Goal: Task Accomplishment & Management: Complete application form

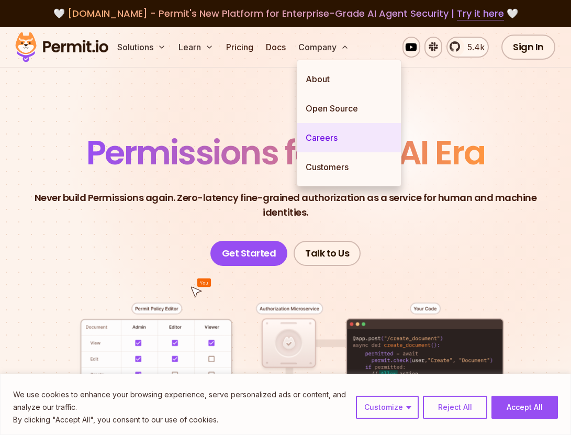
click at [317, 128] on link "Careers" at bounding box center [349, 137] width 104 height 29
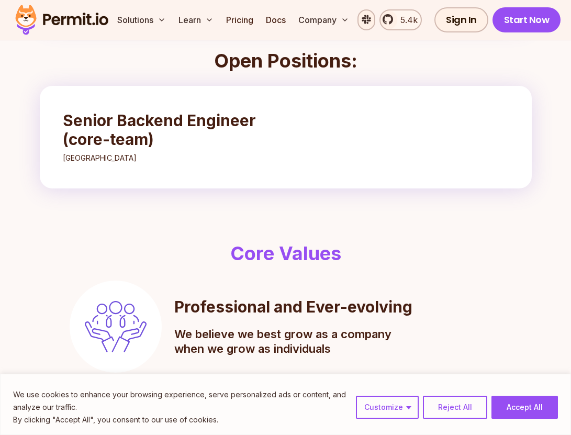
scroll to position [305, 0]
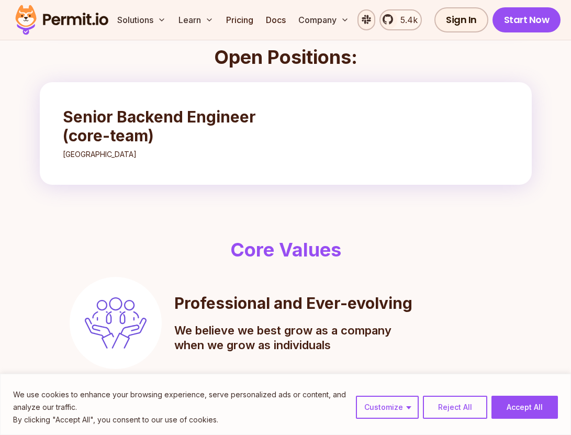
click at [298, 151] on ul "Senior Backend Engineer (core-team) [GEOGRAPHIC_DATA]" at bounding box center [285, 133] width 467 height 73
click at [217, 116] on h3 "Senior Backend Engineer (core-team)" at bounding box center [166, 126] width 206 height 38
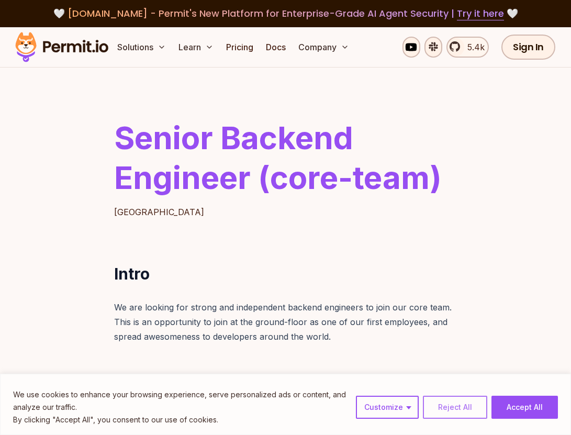
click at [436, 410] on button "Reject All" at bounding box center [455, 406] width 64 height 23
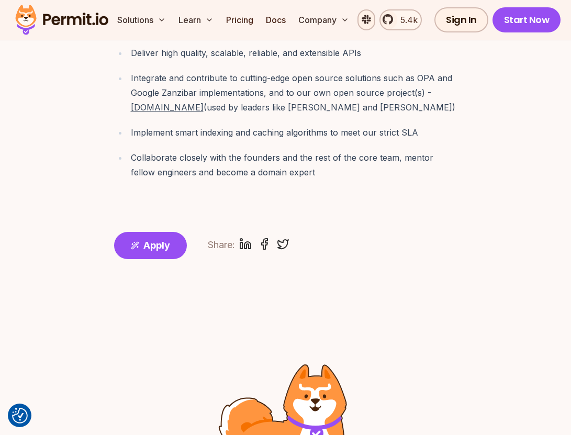
scroll to position [950, 0]
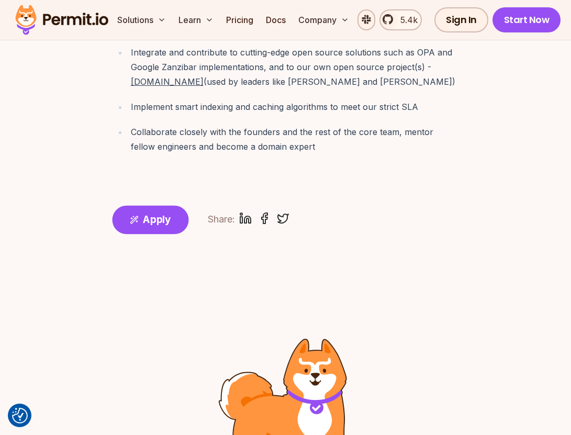
click at [172, 206] on button "Apply" at bounding box center [150, 220] width 76 height 29
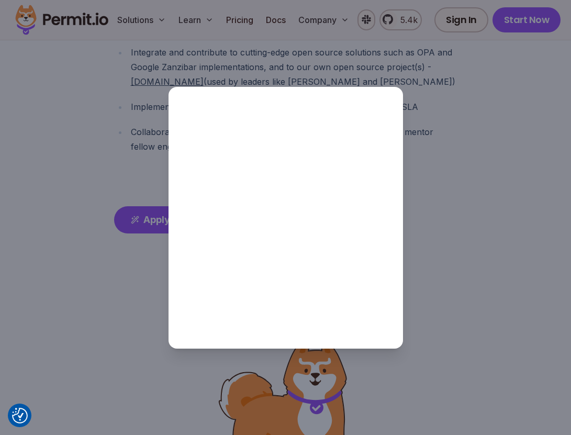
click at [122, 232] on div at bounding box center [285, 217] width 571 height 435
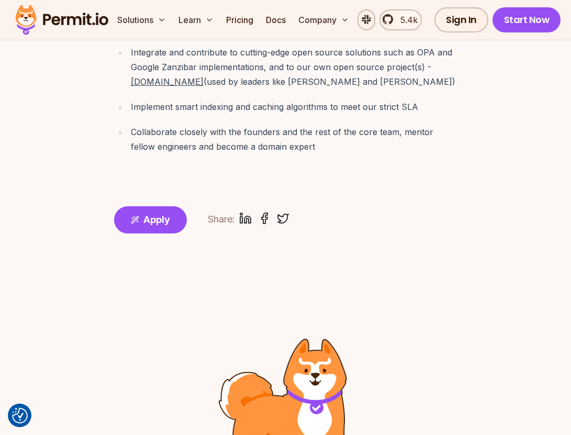
scroll to position [1297, 0]
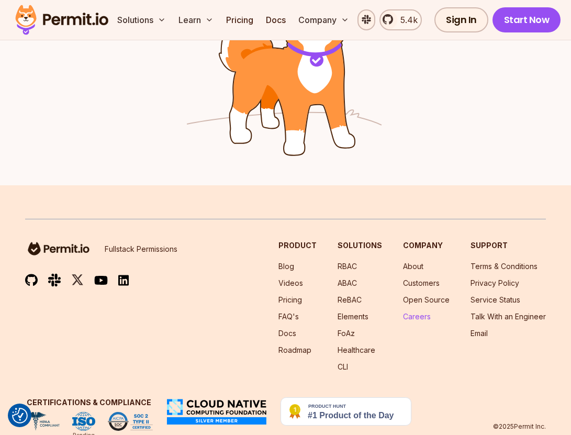
click at [417, 312] on link "Careers" at bounding box center [417, 316] width 28 height 9
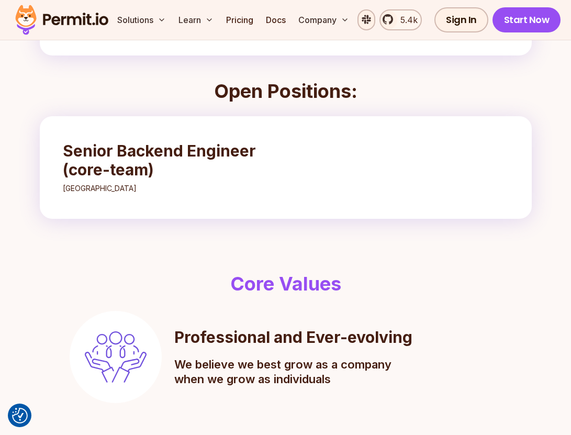
scroll to position [274, 0]
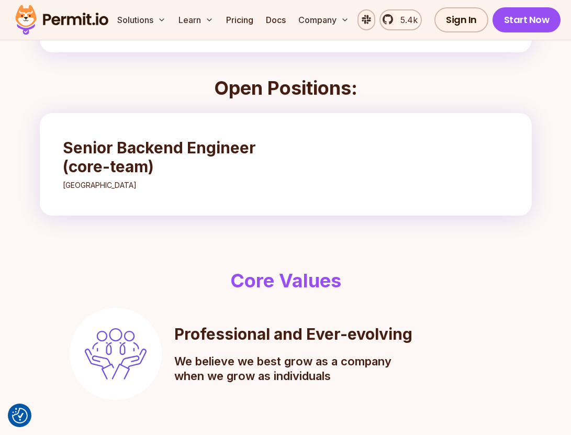
click at [248, 153] on h3 "Senior Backend Engineer (core-team)" at bounding box center [166, 157] width 206 height 38
